Goal: Task Accomplishment & Management: Manage account settings

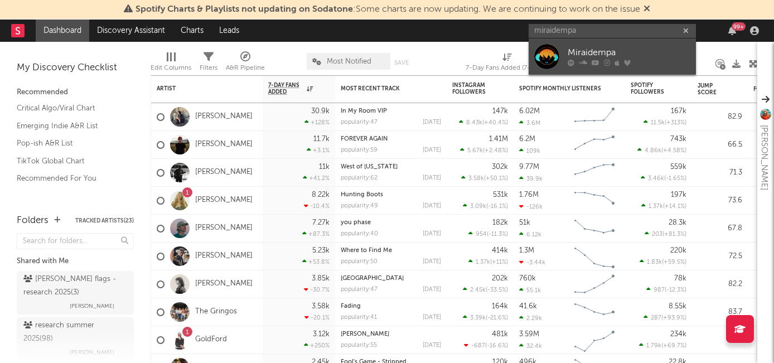
type input "miraidempa"
click at [584, 56] on div "Miraidempa" at bounding box center [628, 52] width 123 height 13
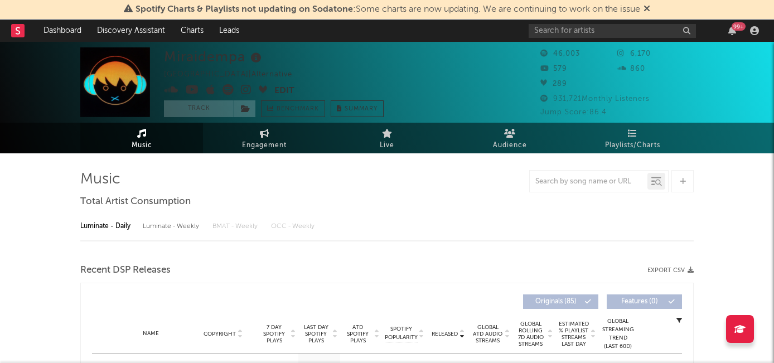
select select "6m"
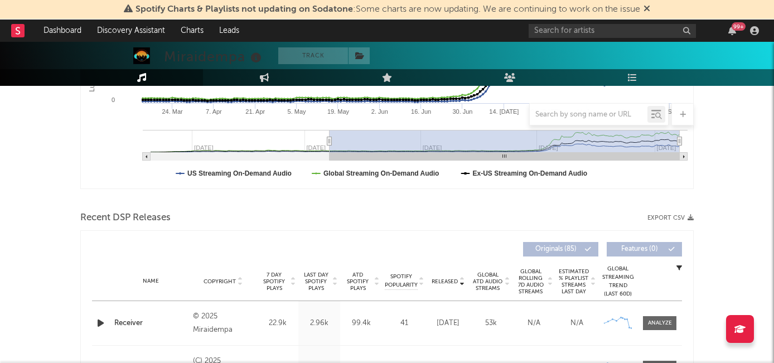
scroll to position [427, 0]
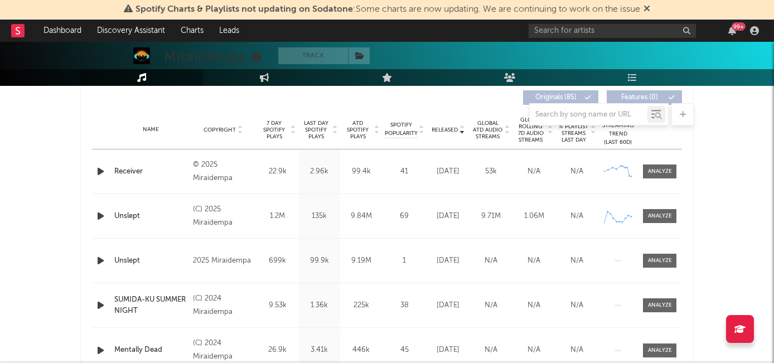
click at [278, 132] on span "7 Day Spotify Plays" at bounding box center [274, 130] width 30 height 20
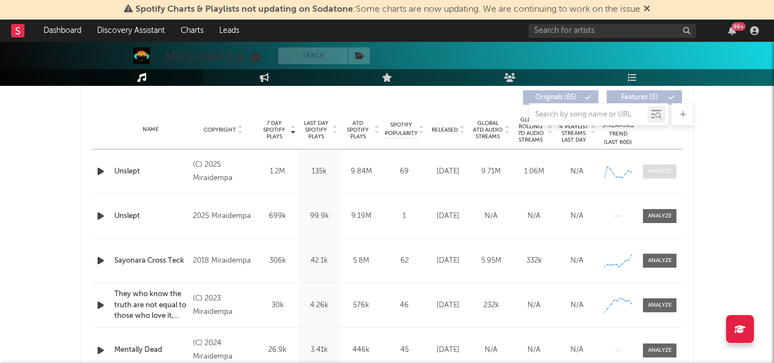
click at [653, 176] on span at bounding box center [659, 171] width 33 height 14
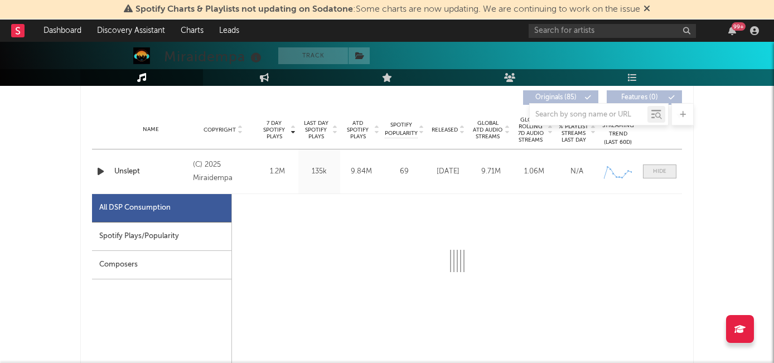
select select "1w"
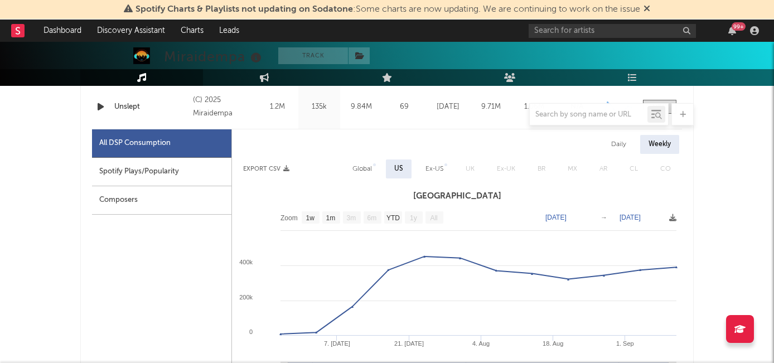
scroll to position [494, 0]
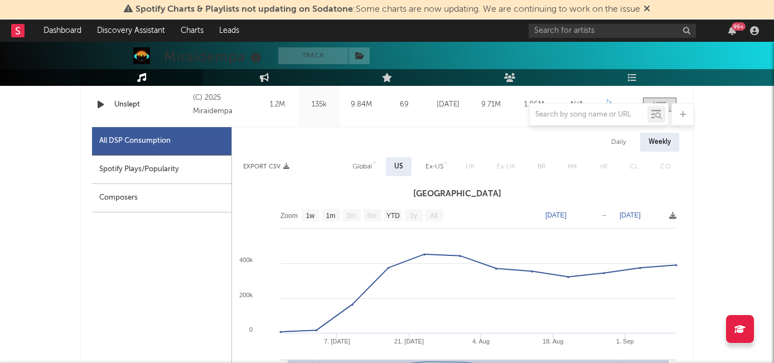
click at [360, 158] on div "Global" at bounding box center [362, 166] width 36 height 19
select select "1w"
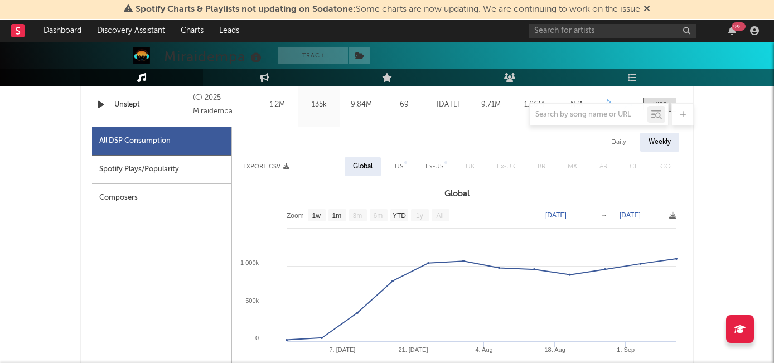
click at [395, 168] on div "US" at bounding box center [399, 166] width 8 height 13
select select "1w"
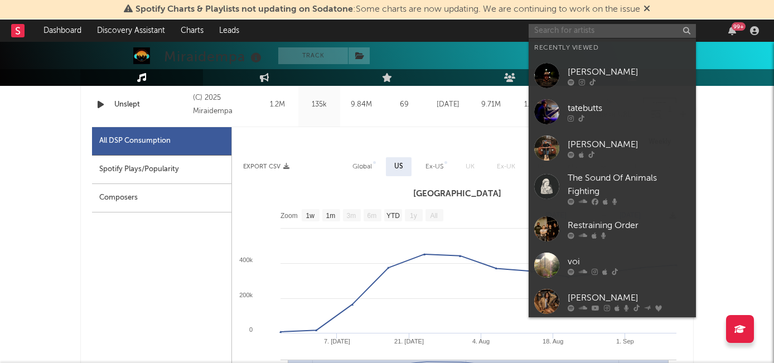
click at [547, 32] on input "text" at bounding box center [611, 31] width 167 height 14
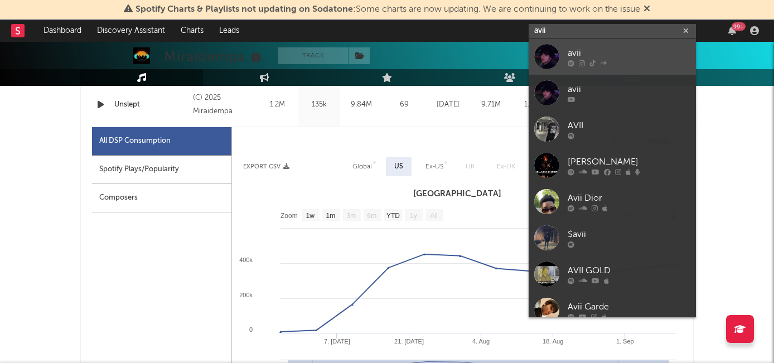
type input "avii"
click at [596, 48] on div "avii" at bounding box center [628, 52] width 123 height 13
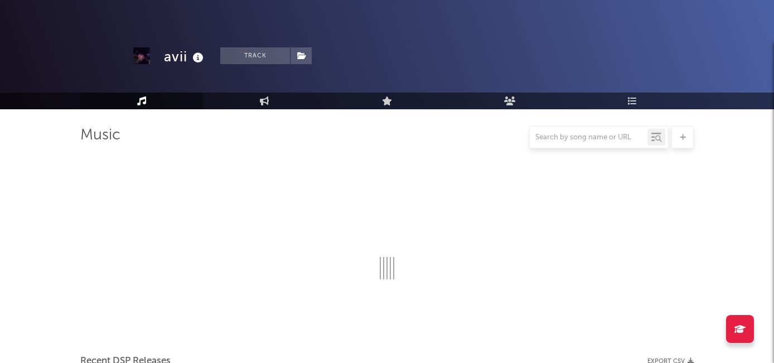
scroll to position [494, 0]
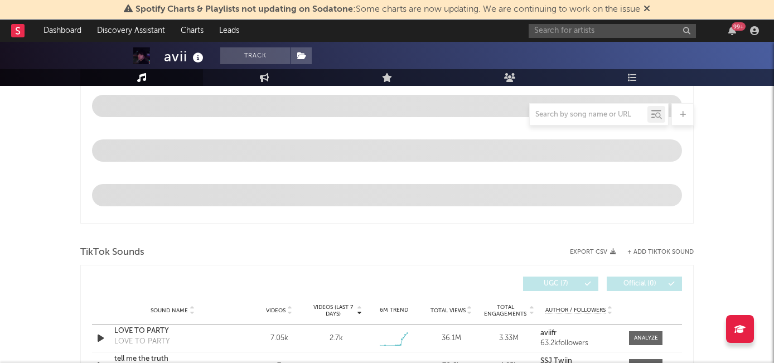
select select "1w"
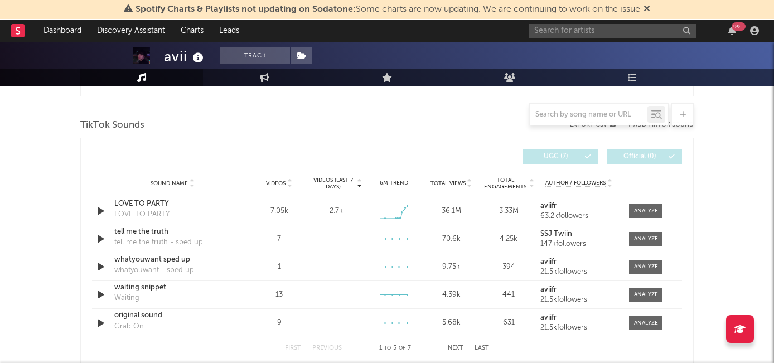
scroll to position [736, 0]
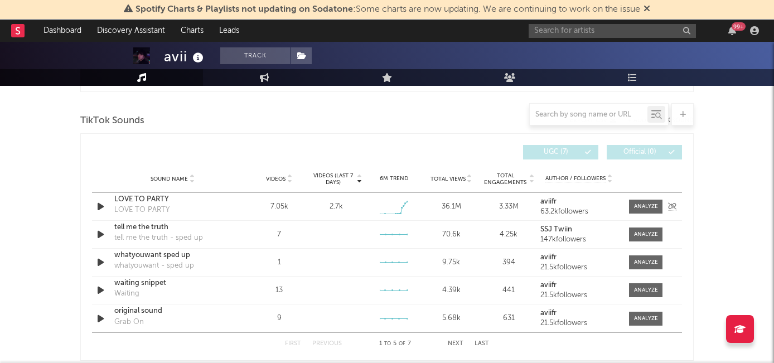
click at [102, 207] on icon "button" at bounding box center [101, 207] width 12 height 14
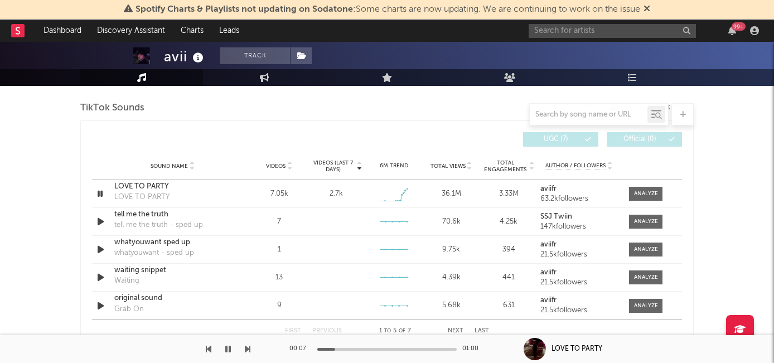
scroll to position [750, 0]
click at [385, 348] on div at bounding box center [386, 349] width 139 height 3
click at [413, 349] on div at bounding box center [386, 349] width 139 height 3
click at [98, 190] on icon "button" at bounding box center [100, 193] width 11 height 14
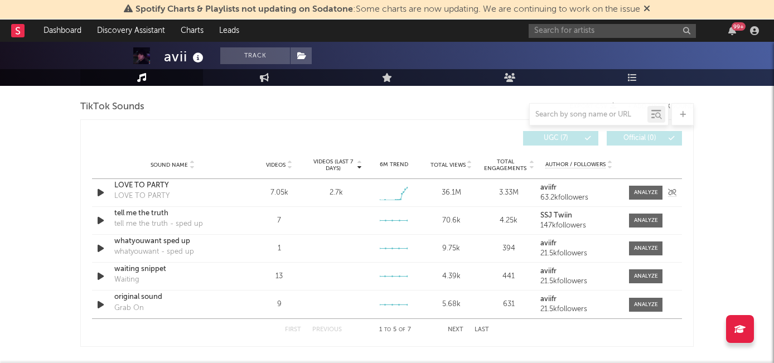
scroll to position [741, 0]
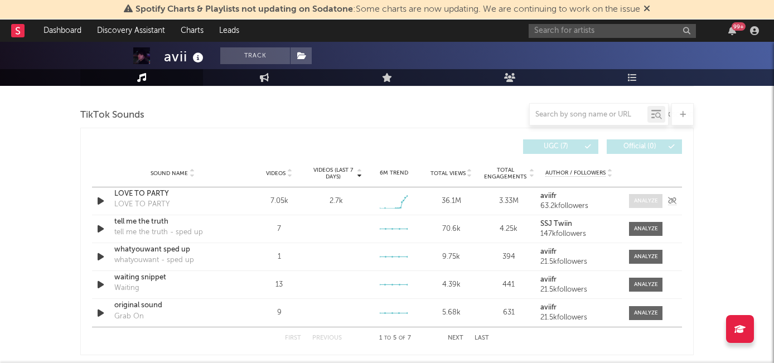
click at [649, 197] on div at bounding box center [646, 201] width 24 height 8
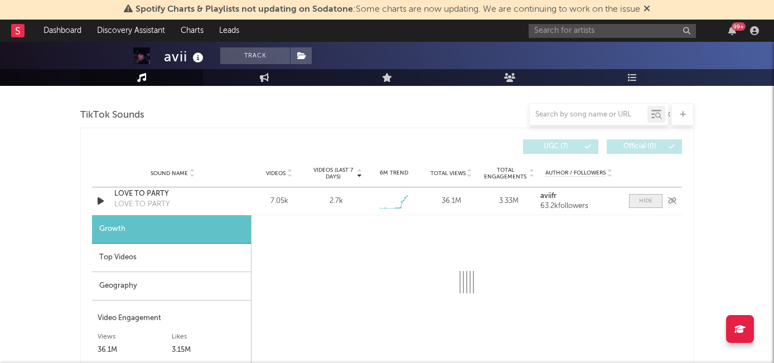
select select "1w"
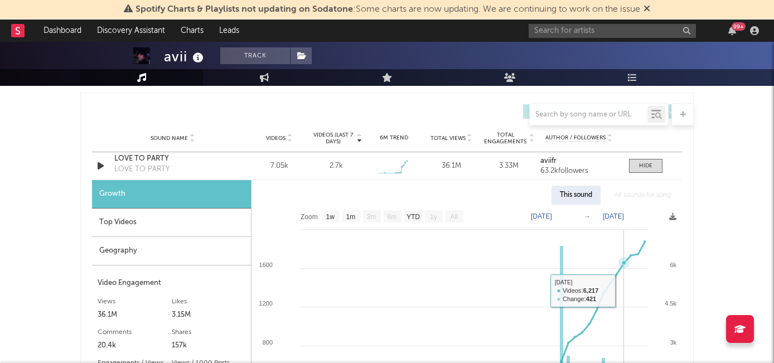
scroll to position [770, 0]
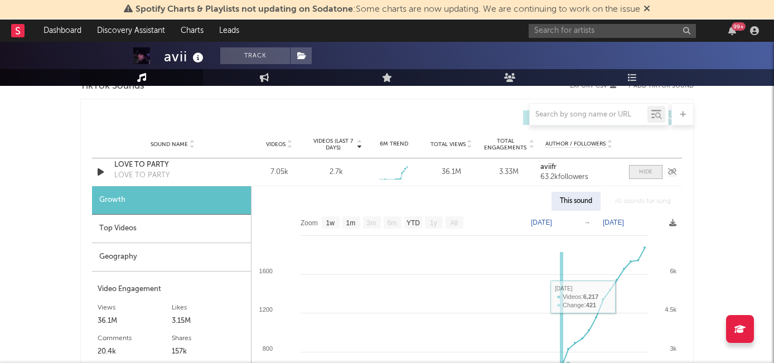
click at [644, 171] on div at bounding box center [645, 172] width 13 height 8
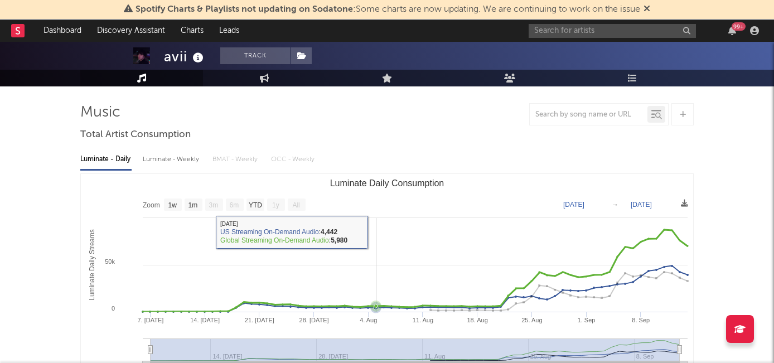
scroll to position [0, 0]
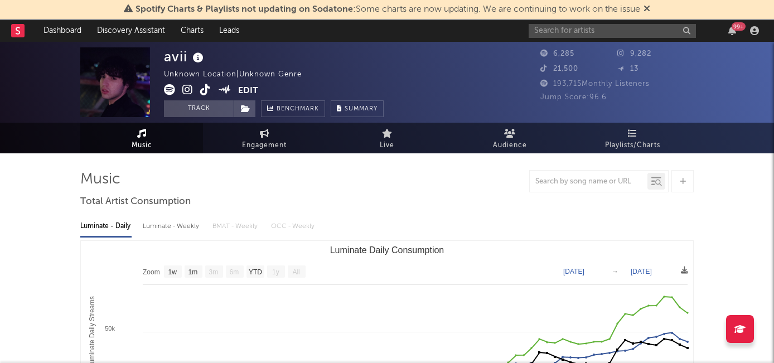
click at [186, 89] on icon at bounding box center [187, 89] width 11 height 11
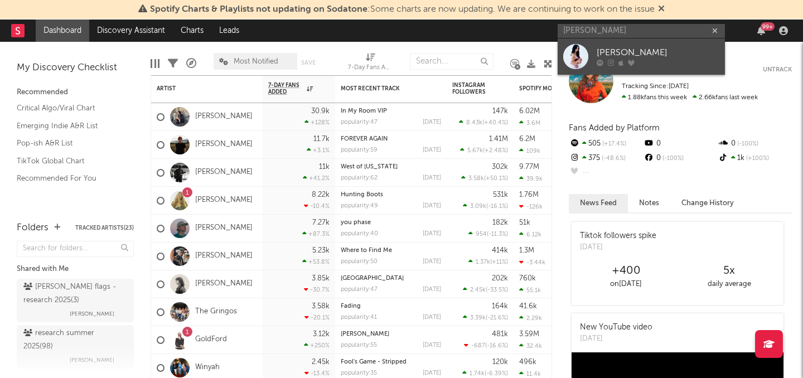
type input "mylie taylor"
click at [614, 45] on link "Mylie Taylor" at bounding box center [640, 56] width 167 height 36
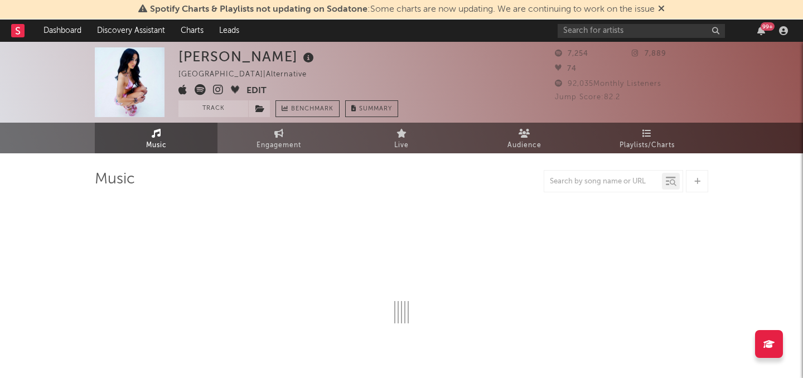
select select "6m"
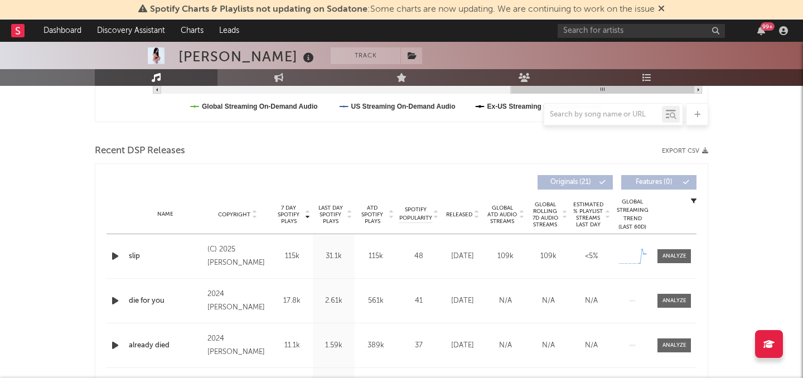
scroll to position [372, 0]
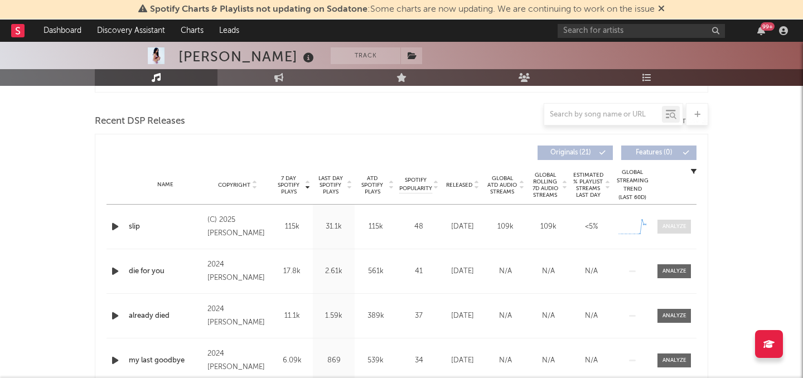
click at [669, 230] on div at bounding box center [674, 226] width 24 height 8
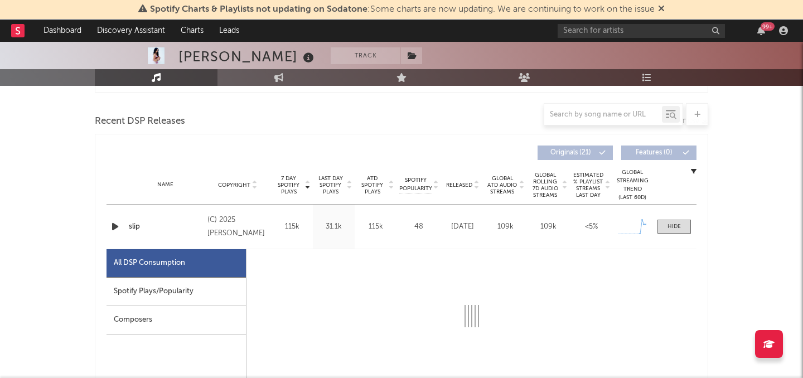
select select "1w"
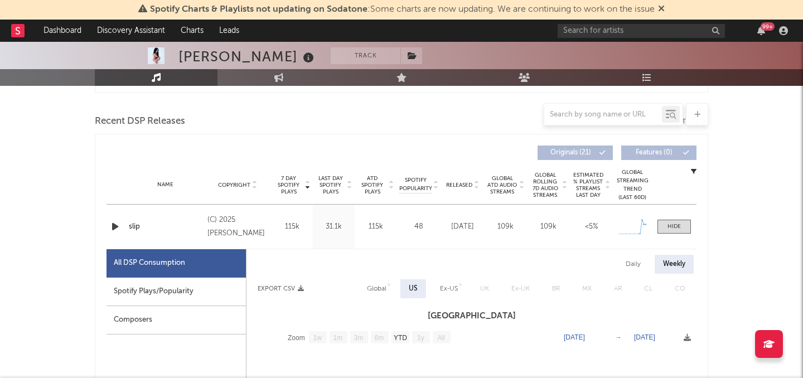
click at [586, 38] on div "99 +" at bounding box center [674, 31] width 234 height 22
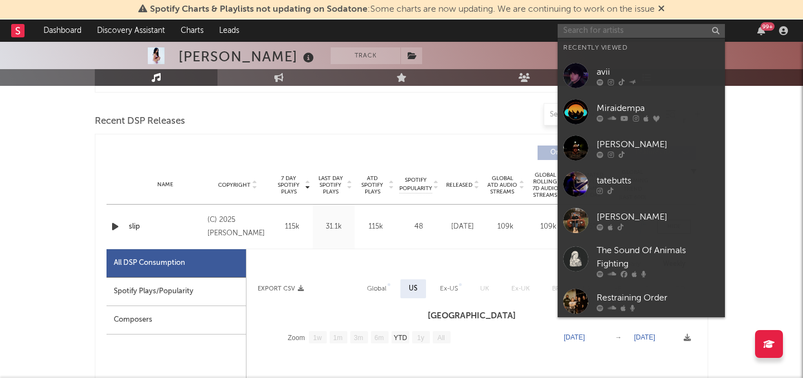
click at [587, 30] on input "text" at bounding box center [640, 31] width 167 height 14
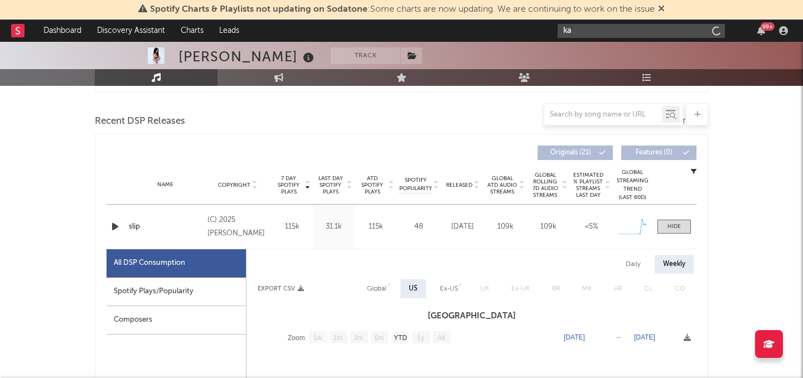
type input "k"
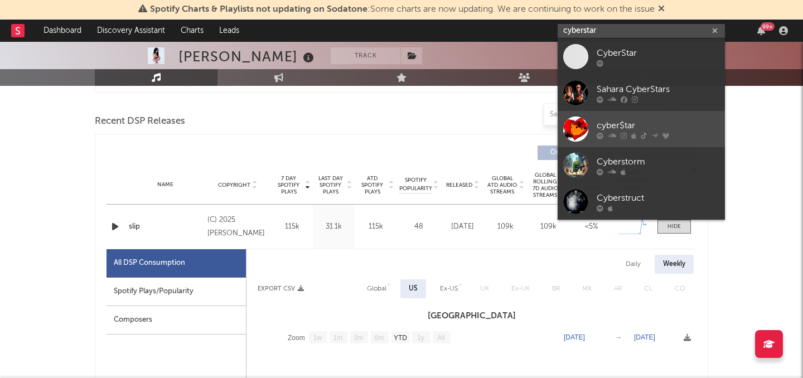
type input "cyberstar"
click at [619, 120] on div "cyber$tar" at bounding box center [657, 125] width 123 height 13
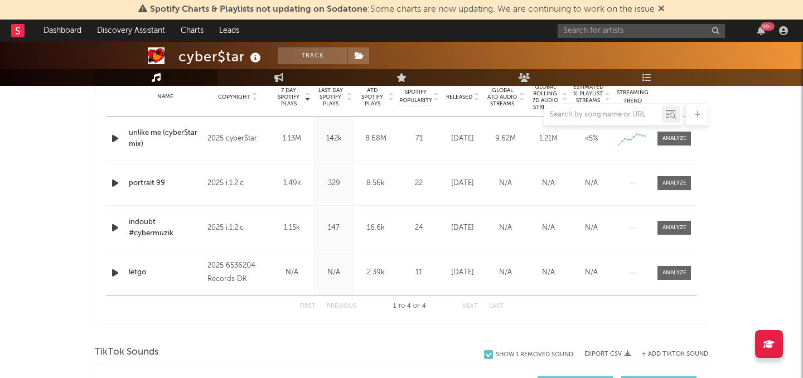
select select "1w"
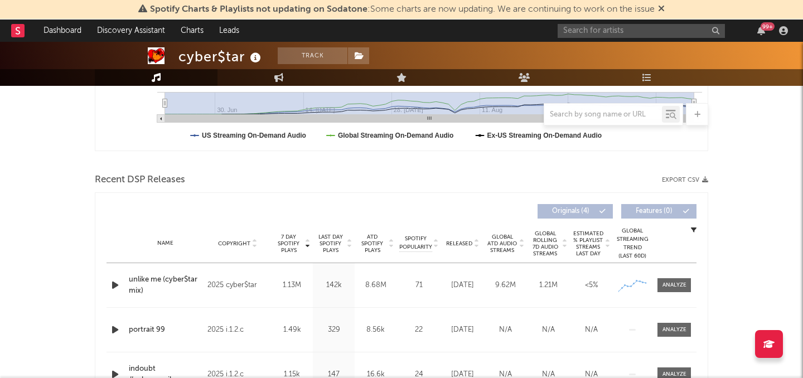
scroll to position [311, 0]
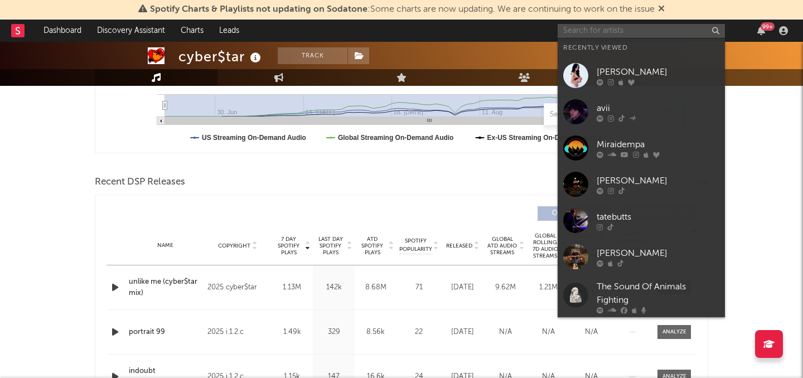
click at [623, 27] on input "text" at bounding box center [640, 31] width 167 height 14
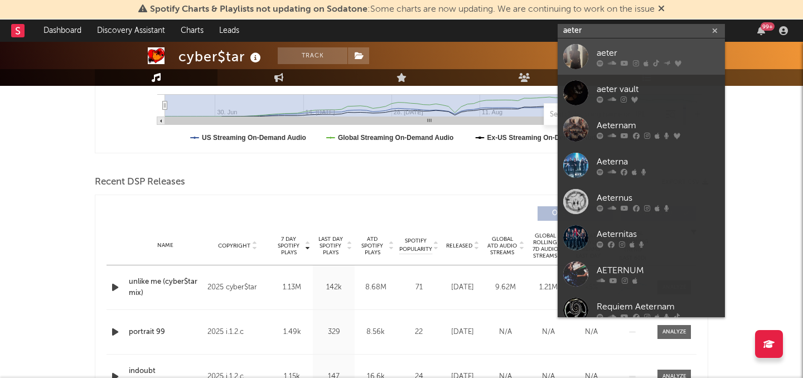
type input "aeter"
click at [635, 54] on div "aeter" at bounding box center [657, 52] width 123 height 13
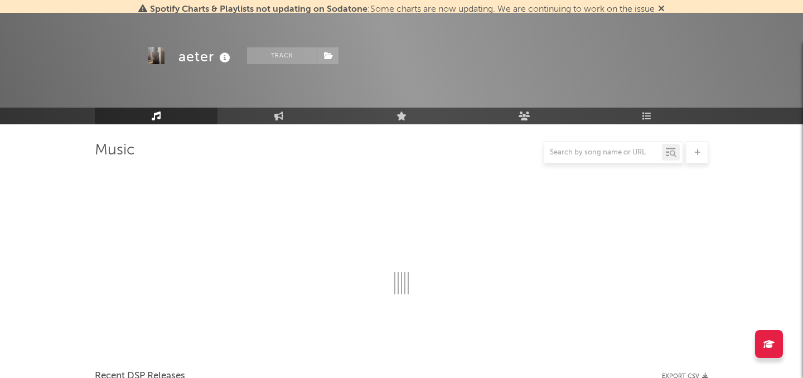
scroll to position [311, 0]
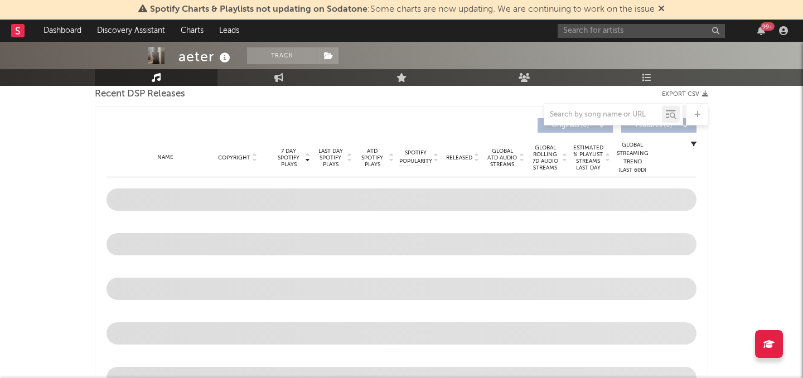
select select "6m"
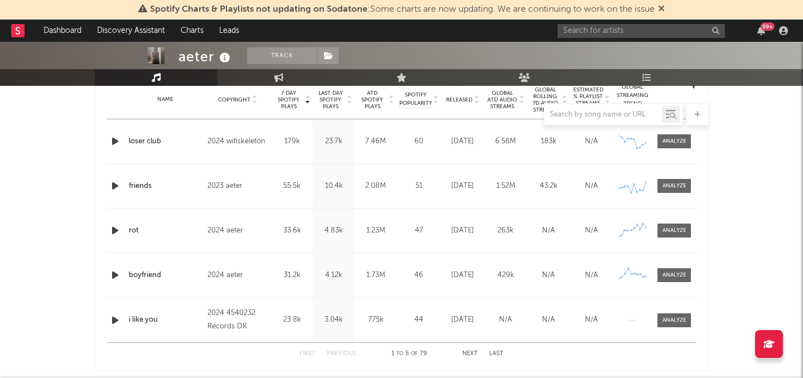
scroll to position [449, 0]
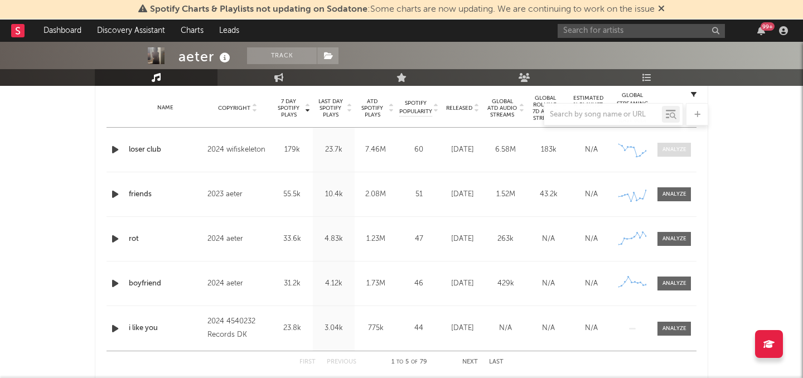
click at [660, 153] on span at bounding box center [673, 150] width 33 height 14
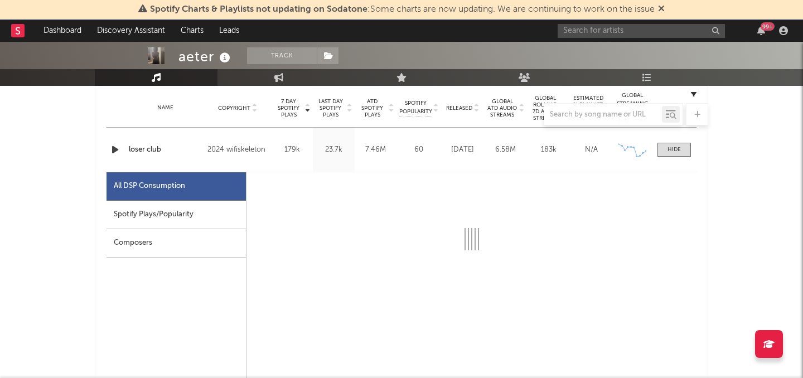
click at [195, 210] on div "Spotify Plays/Popularity" at bounding box center [175, 215] width 139 height 28
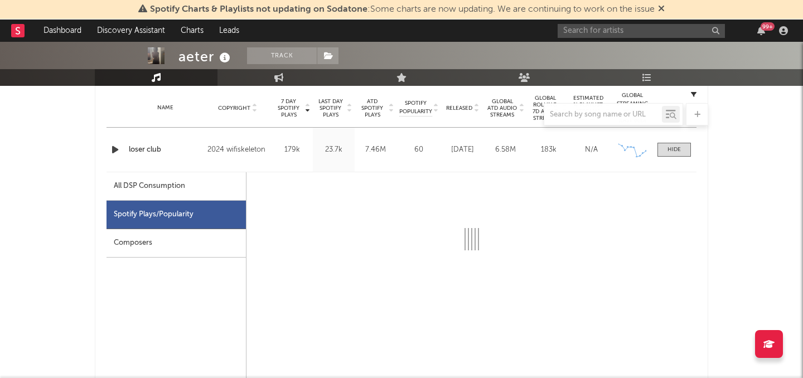
select select "6m"
select select "1w"
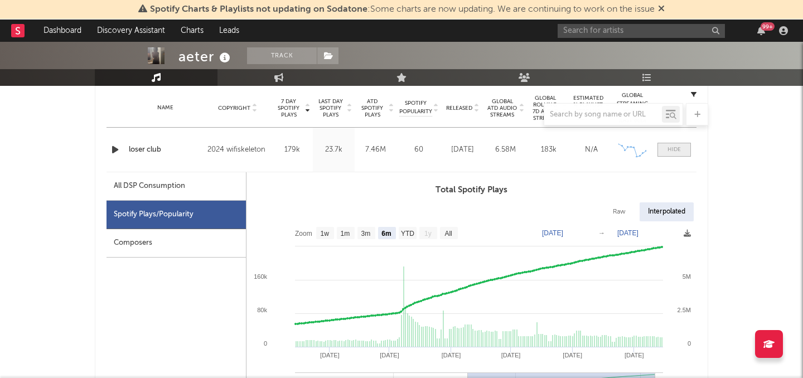
click at [668, 150] on div at bounding box center [673, 149] width 13 height 8
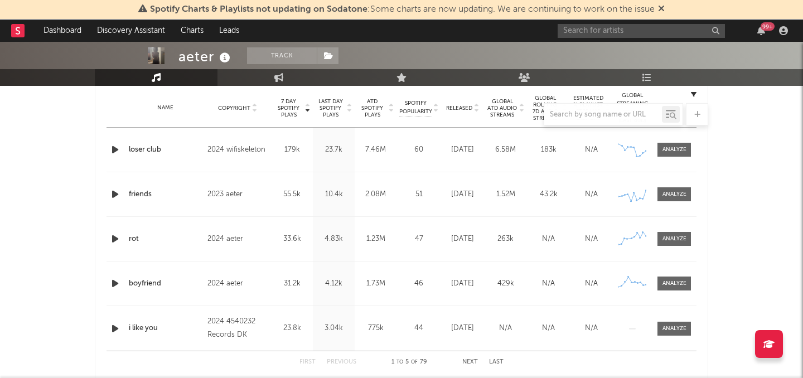
click at [467, 108] on div at bounding box center [401, 114] width 613 height 22
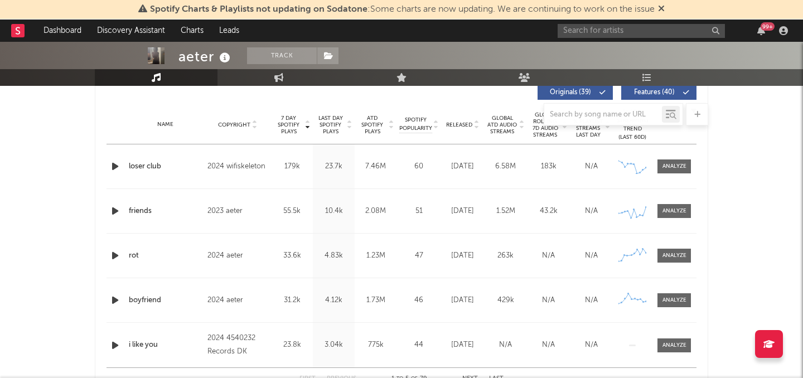
scroll to position [416, 0]
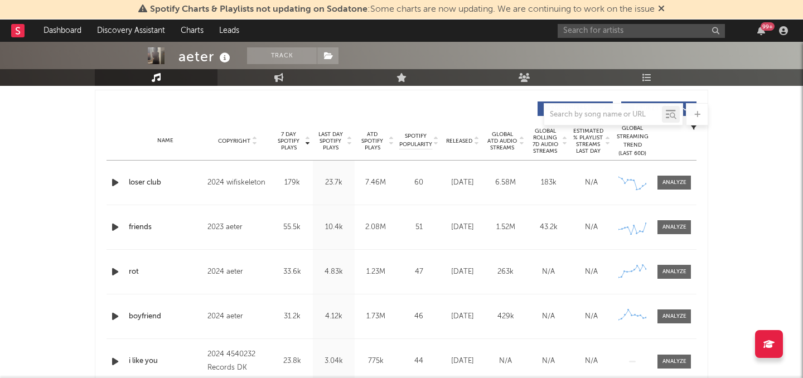
click at [457, 141] on span "Released" at bounding box center [459, 141] width 26 height 7
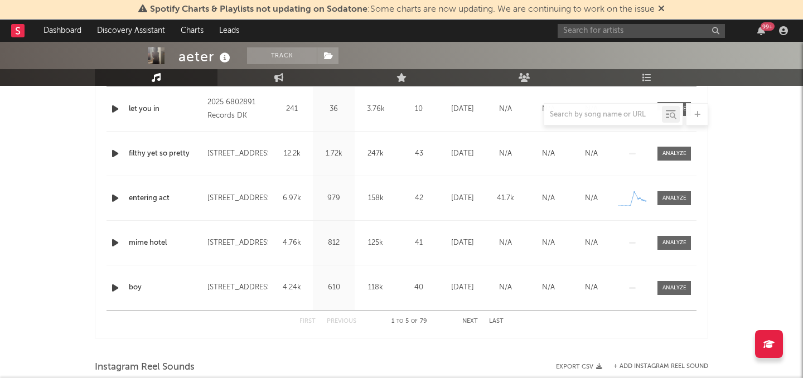
scroll to position [478, 0]
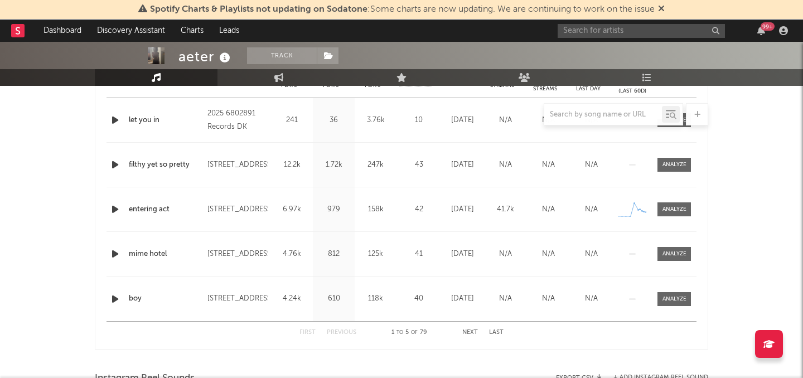
click at [466, 333] on button "Next" at bounding box center [470, 332] width 16 height 6
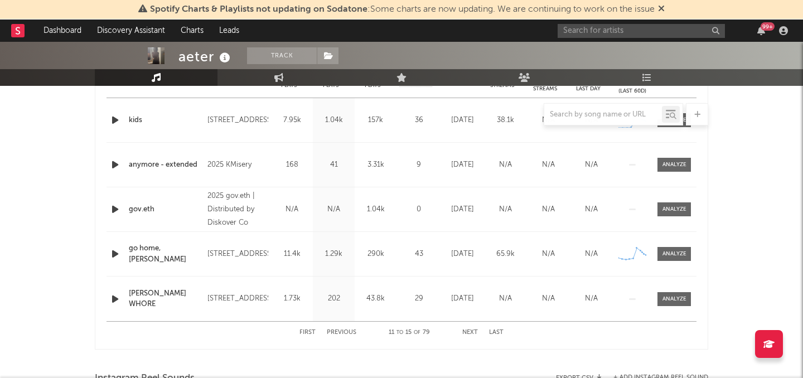
click at [304, 333] on button "First" at bounding box center [307, 332] width 16 height 6
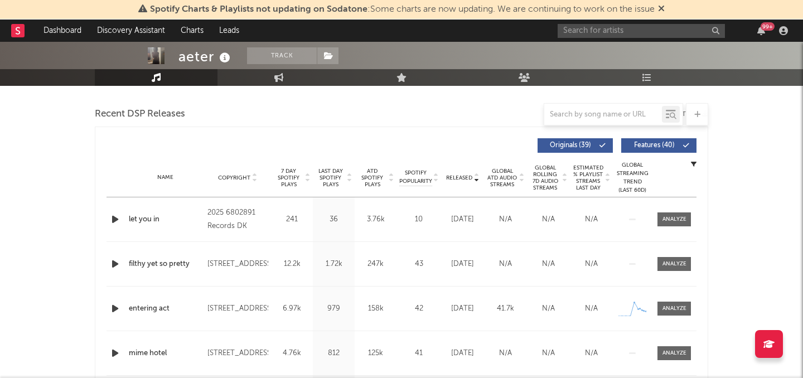
scroll to position [338, 0]
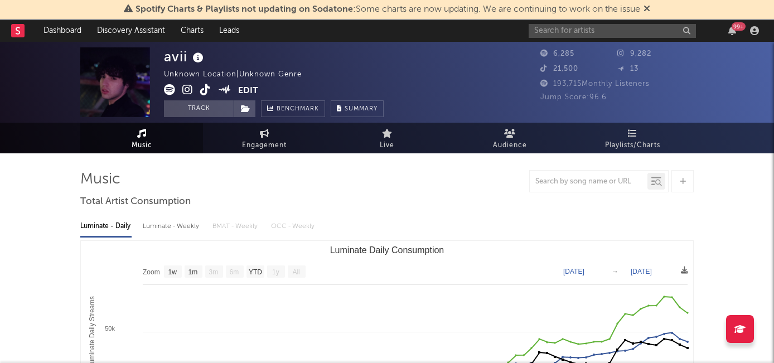
select select "1w"
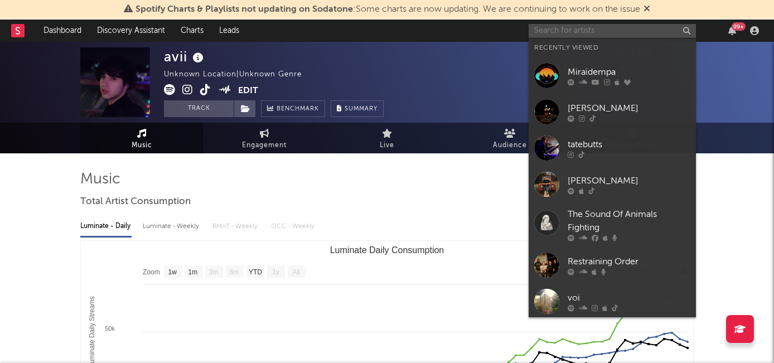
click at [560, 32] on input "text" at bounding box center [611, 31] width 167 height 14
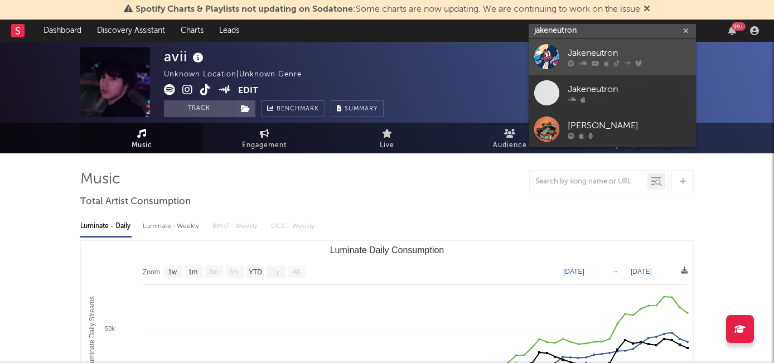
type input "jakeneutron"
click at [611, 55] on div "Jakeneutron" at bounding box center [628, 52] width 123 height 13
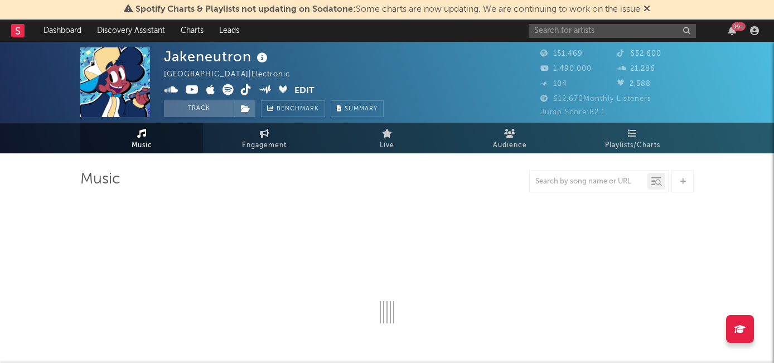
select select "6m"
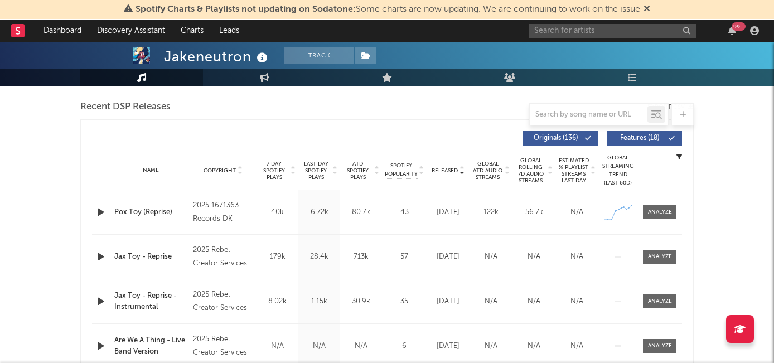
scroll to position [387, 0]
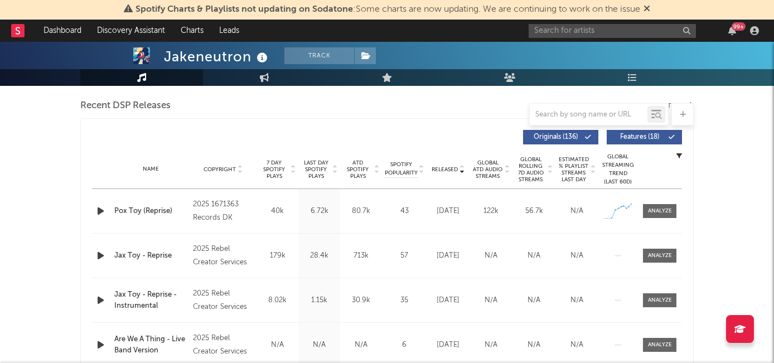
click at [279, 166] on span "7 Day Spotify Plays" at bounding box center [274, 169] width 30 height 20
click at [95, 210] on icon "button" at bounding box center [101, 211] width 12 height 14
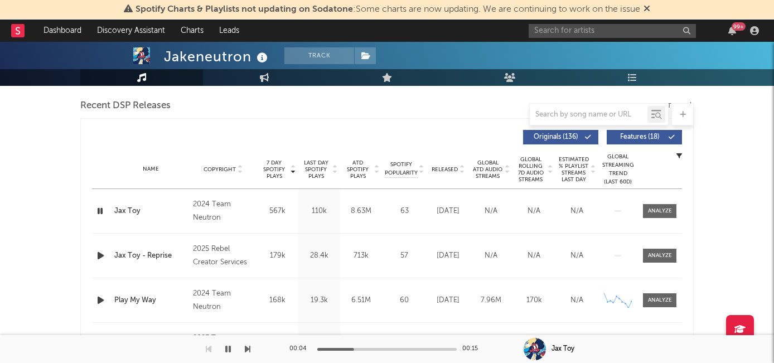
click at [95, 210] on icon "button" at bounding box center [100, 211] width 11 height 14
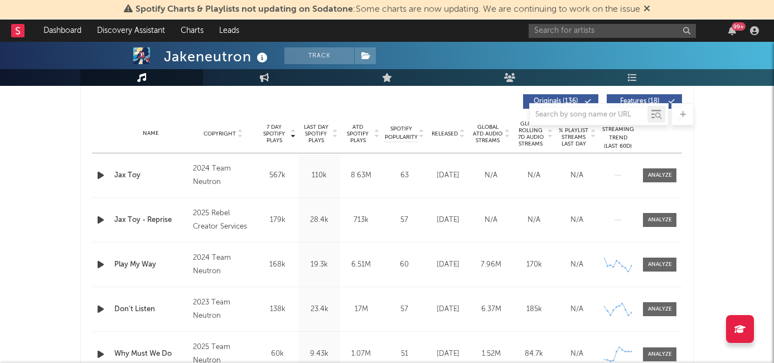
scroll to position [441, 0]
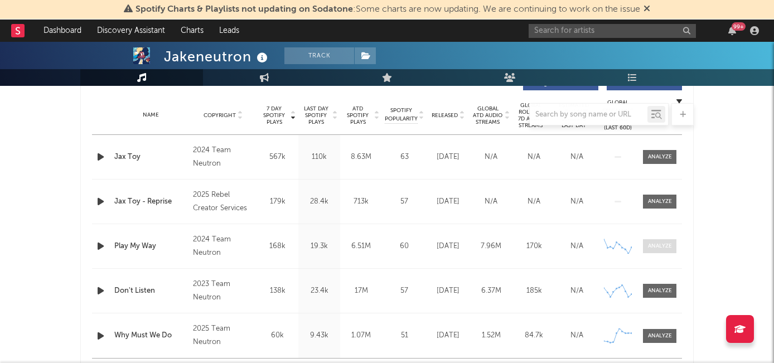
click at [654, 249] on div at bounding box center [660, 246] width 24 height 8
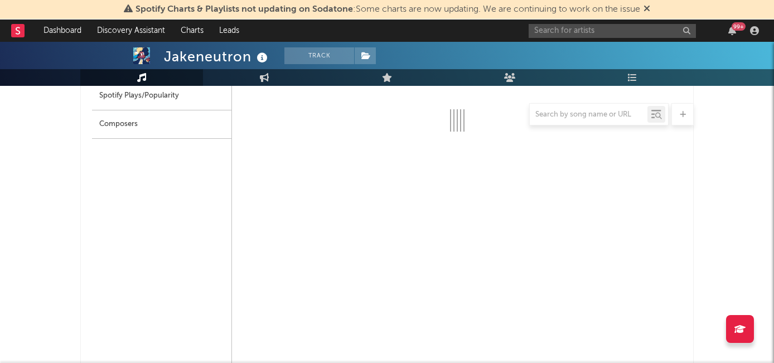
select select "6m"
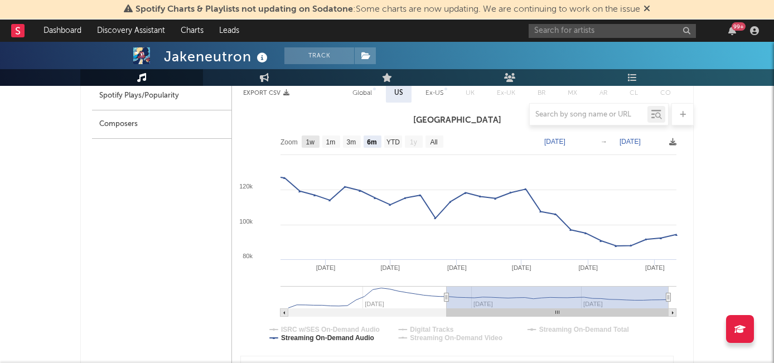
scroll to position [585, 0]
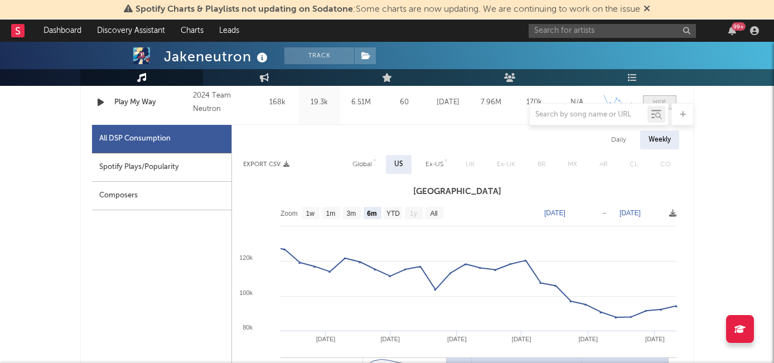
click at [664, 99] on div at bounding box center [659, 102] width 13 height 8
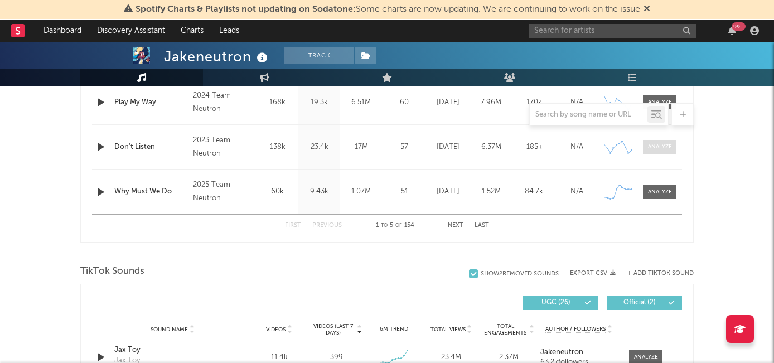
click at [659, 150] on span at bounding box center [659, 147] width 33 height 14
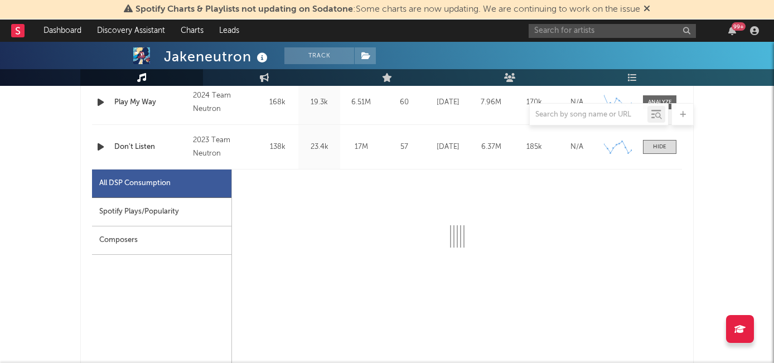
select select "6m"
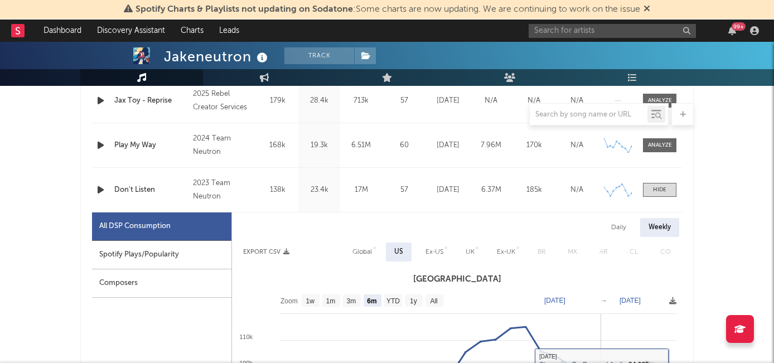
scroll to position [483, 0]
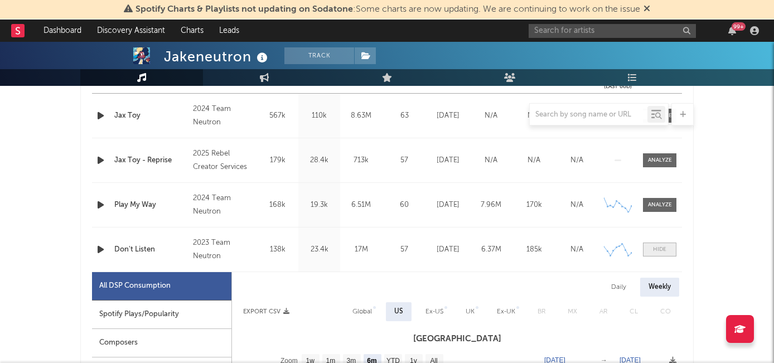
click at [658, 249] on div at bounding box center [659, 249] width 13 height 8
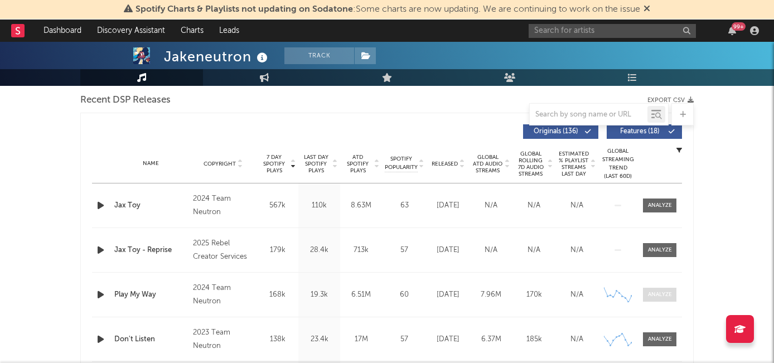
scroll to position [390, 0]
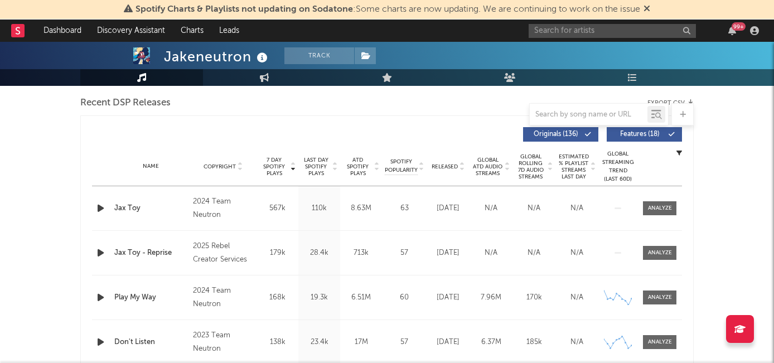
click at [451, 162] on div "Released" at bounding box center [447, 166] width 37 height 8
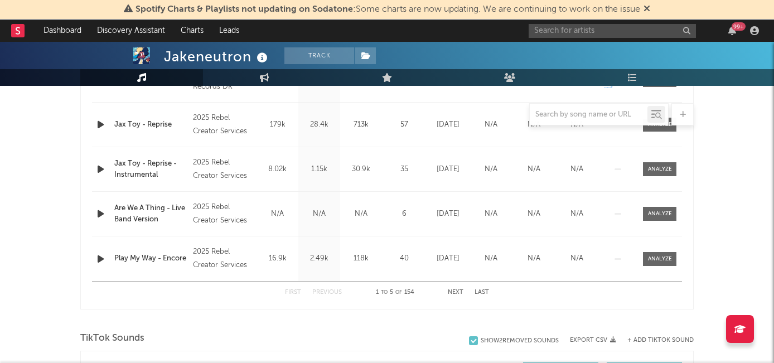
scroll to position [530, 0]
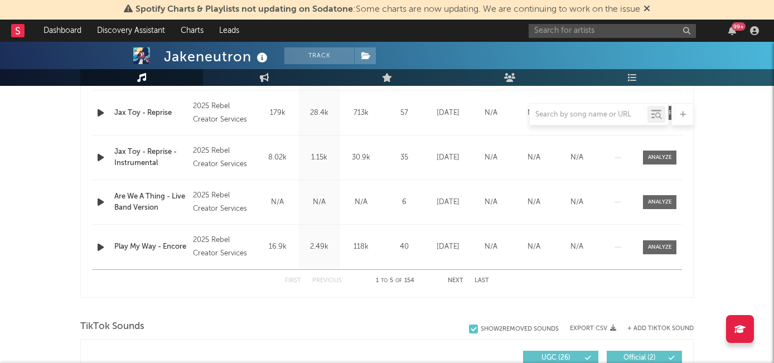
click at [453, 280] on button "Next" at bounding box center [456, 281] width 16 height 6
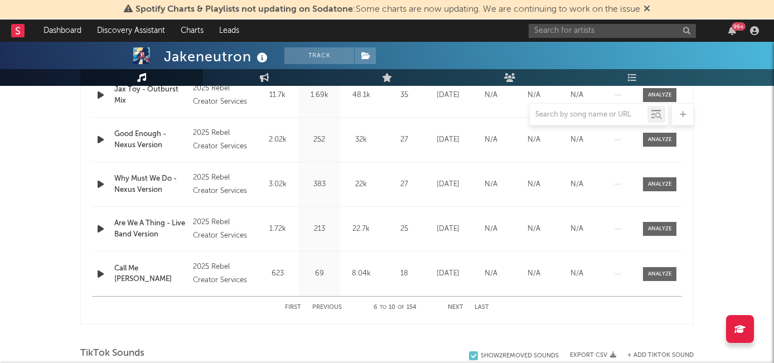
scroll to position [482, 0]
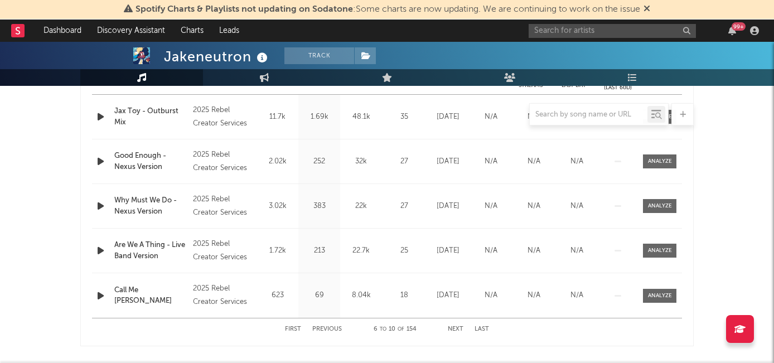
click at [459, 332] on div "First Previous 6 to 10 of 154 Next Last" at bounding box center [387, 329] width 204 height 22
click at [455, 331] on button "Next" at bounding box center [456, 329] width 16 height 6
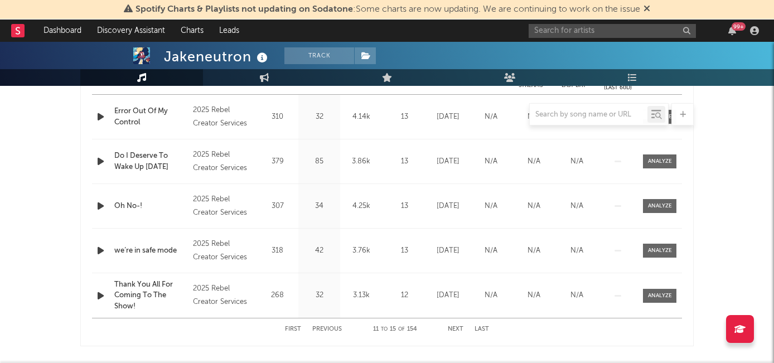
click at [455, 330] on button "Next" at bounding box center [456, 329] width 16 height 6
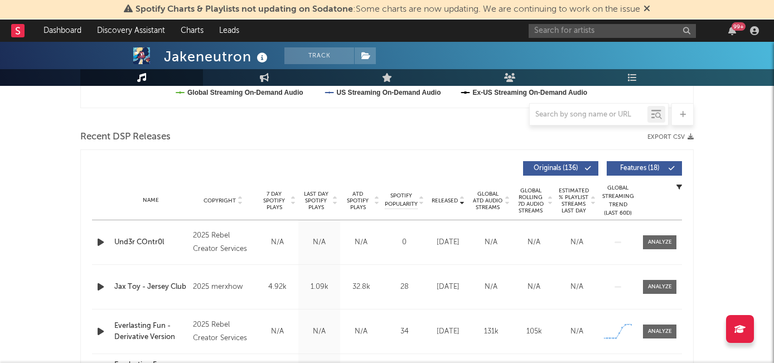
scroll to position [334, 0]
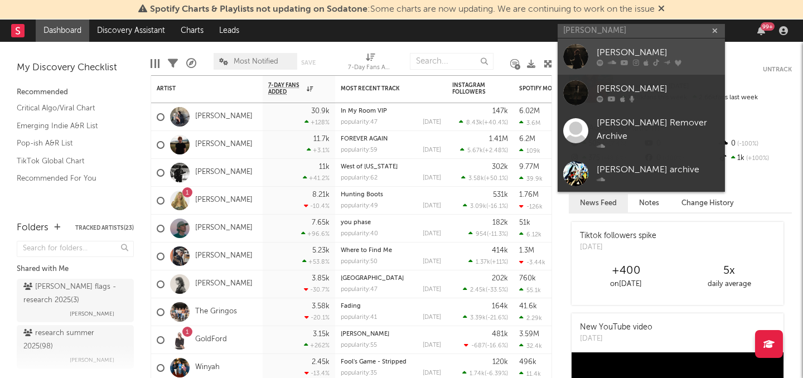
type input "jane remoce"
click at [615, 60] on icon at bounding box center [611, 63] width 8 height 7
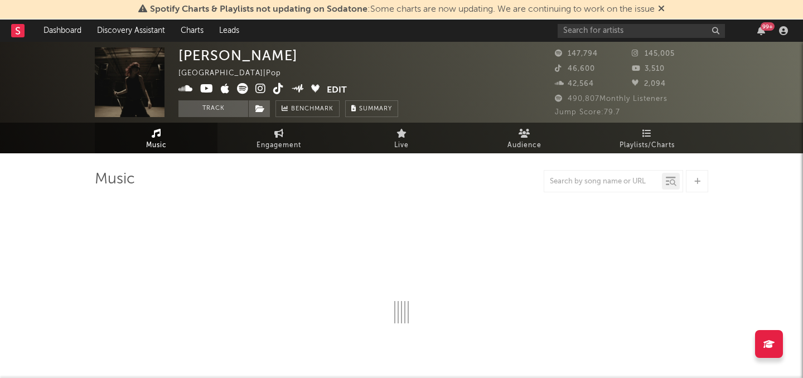
select select "6m"
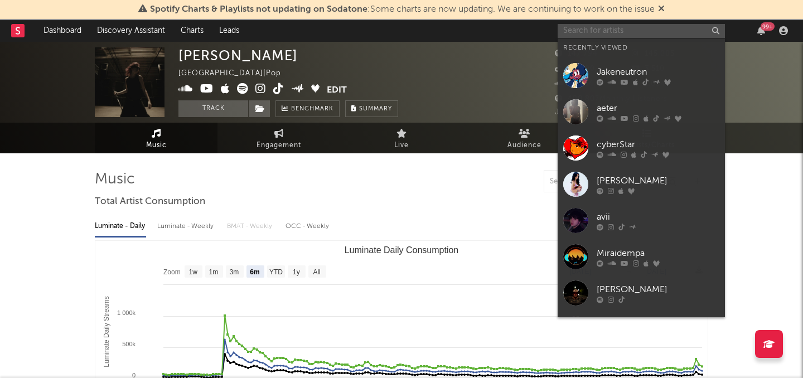
click at [592, 30] on input "text" at bounding box center [640, 31] width 167 height 14
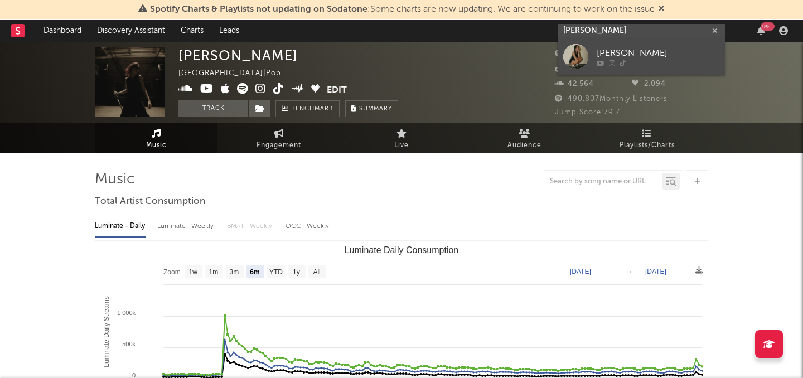
type input "hailey picardi"
click at [636, 54] on div "hailey picardi" at bounding box center [657, 52] width 123 height 13
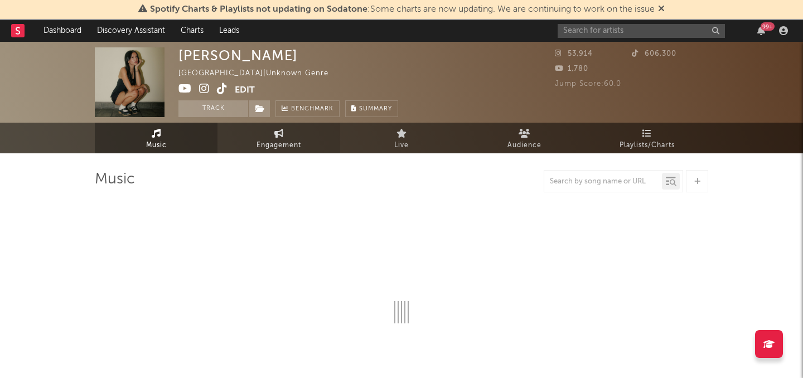
select select "1w"
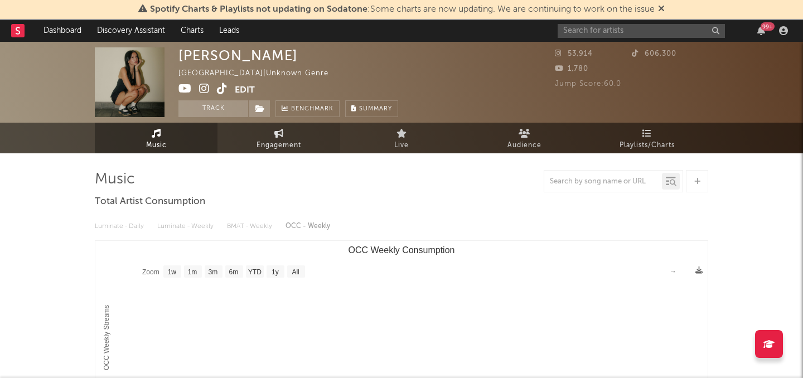
click at [295, 145] on span "Engagement" at bounding box center [278, 145] width 45 height 13
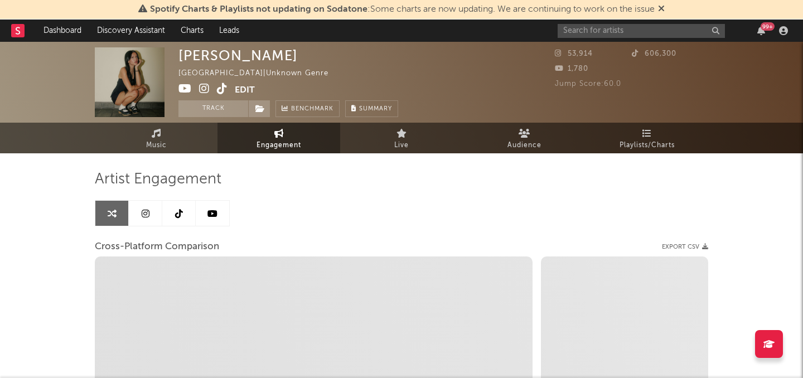
select select "1w"
select select "1m"
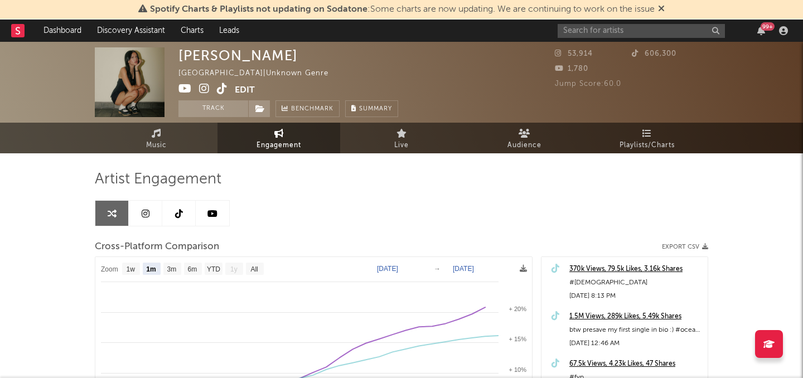
click at [241, 90] on button "Edit" at bounding box center [245, 90] width 20 height 14
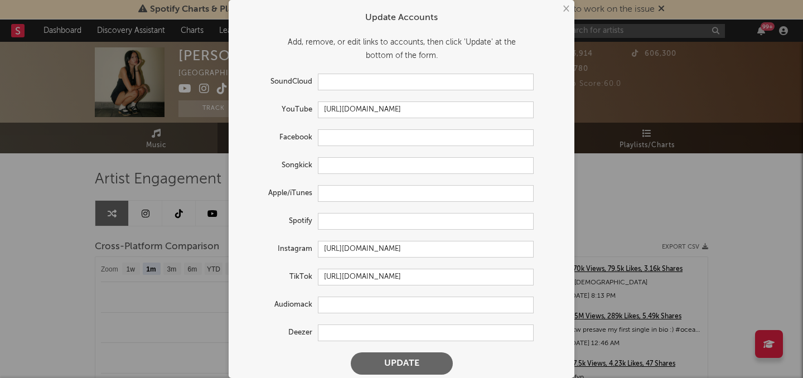
click at [343, 211] on form "Update Accounts Add, remove, or edit links to accounts, then click 'Update' at …" at bounding box center [401, 193] width 334 height 375
click at [346, 219] on input "text" at bounding box center [426, 221] width 216 height 17
paste input "https://open.spotify.com/artist/1DmaV9kf0Na68JAi0NylBI?si=C9pFlAl0QN-T4-ZYcKQGlA"
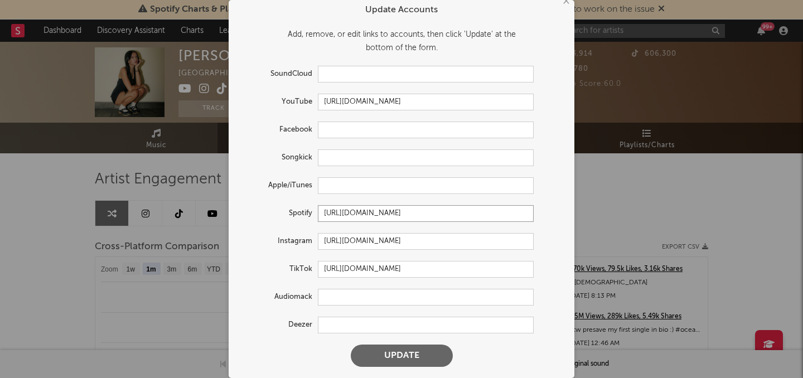
type input "https://open.spotify.com/artist/1DmaV9kf0Na68JAi0NylBI?si=C9pFlAl0QN-T4-ZYcKQGlA"
click at [391, 356] on button "Update" at bounding box center [402, 355] width 102 height 22
select select "1w"
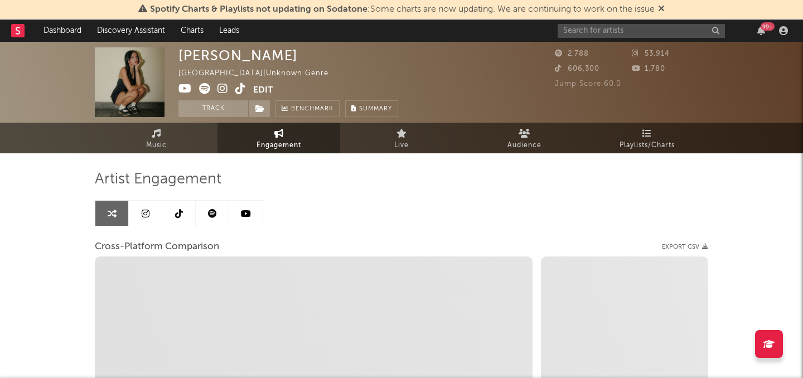
select select "1m"
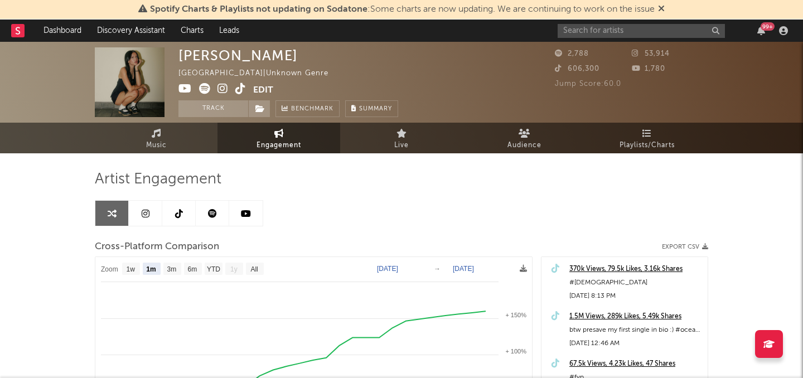
click at [276, 144] on span "Engagement" at bounding box center [278, 145] width 45 height 13
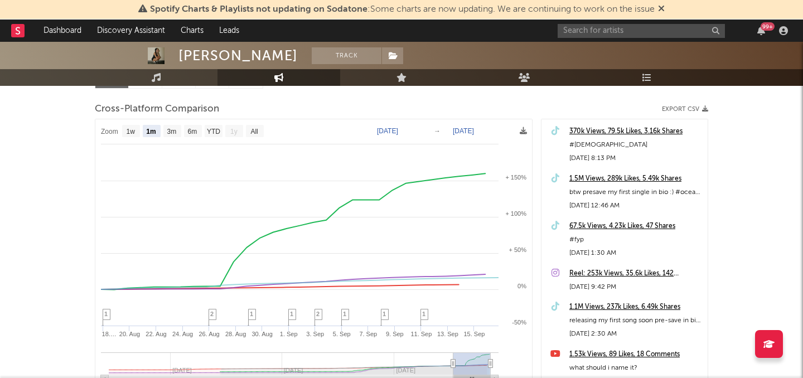
scroll to position [144, 0]
